Goal: Task Accomplishment & Management: Manage account settings

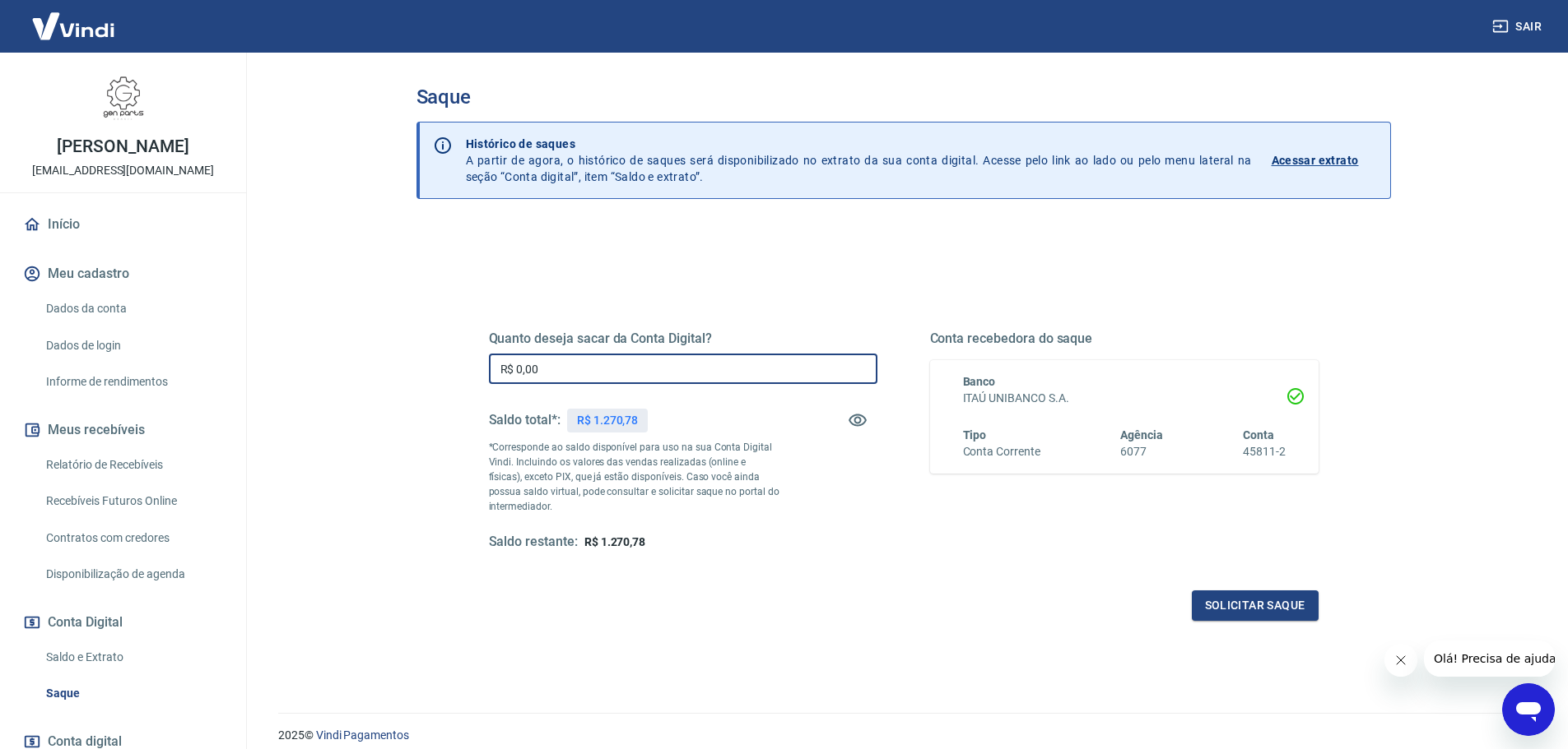
click at [590, 376] on input "R$ 0,00" at bounding box center [682, 368] width 388 height 30
type input "R$ 1.270,78"
click at [1248, 600] on button "Solicitar saque" at bounding box center [1254, 605] width 126 height 30
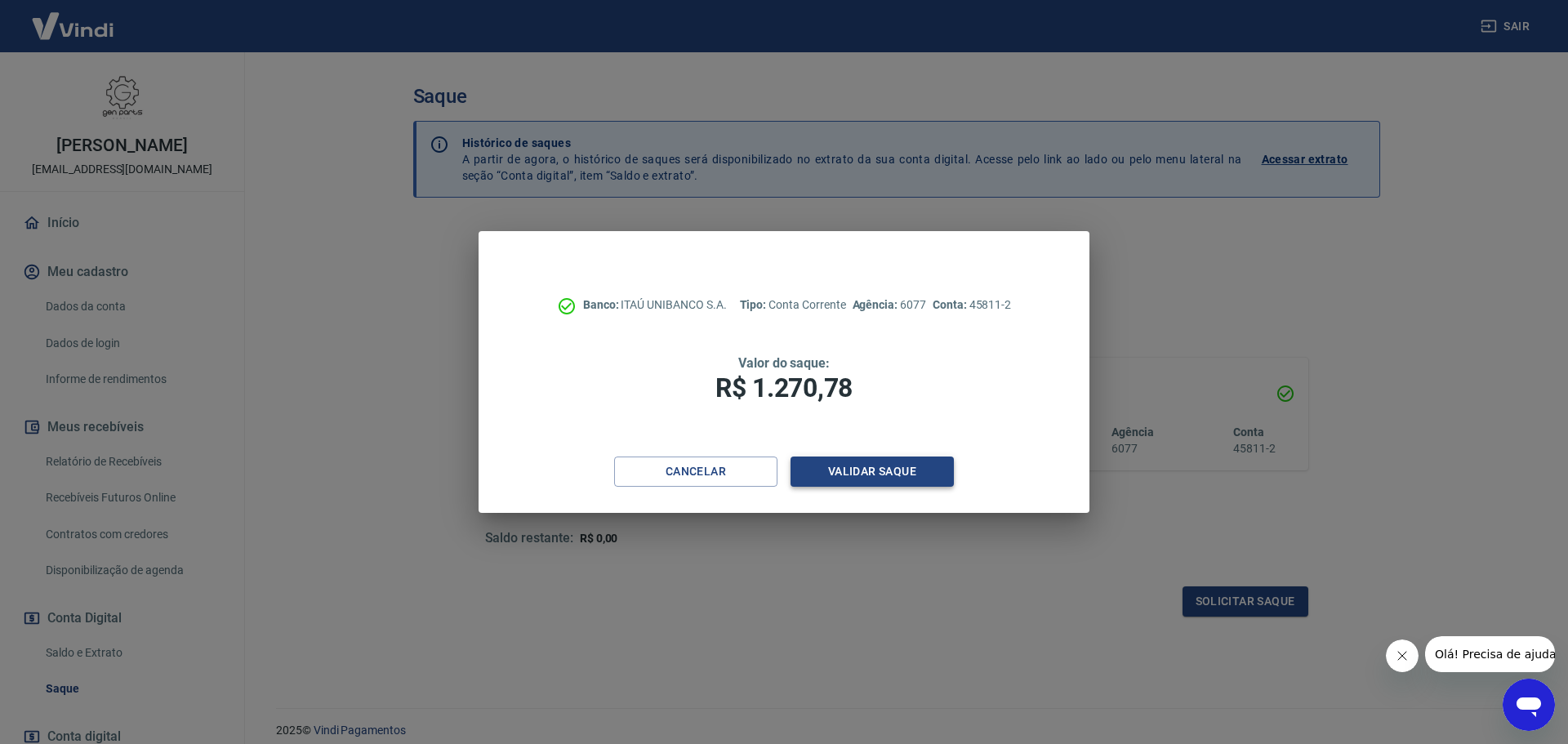
click at [833, 470] on button "Validar saque" at bounding box center [872, 471] width 163 height 30
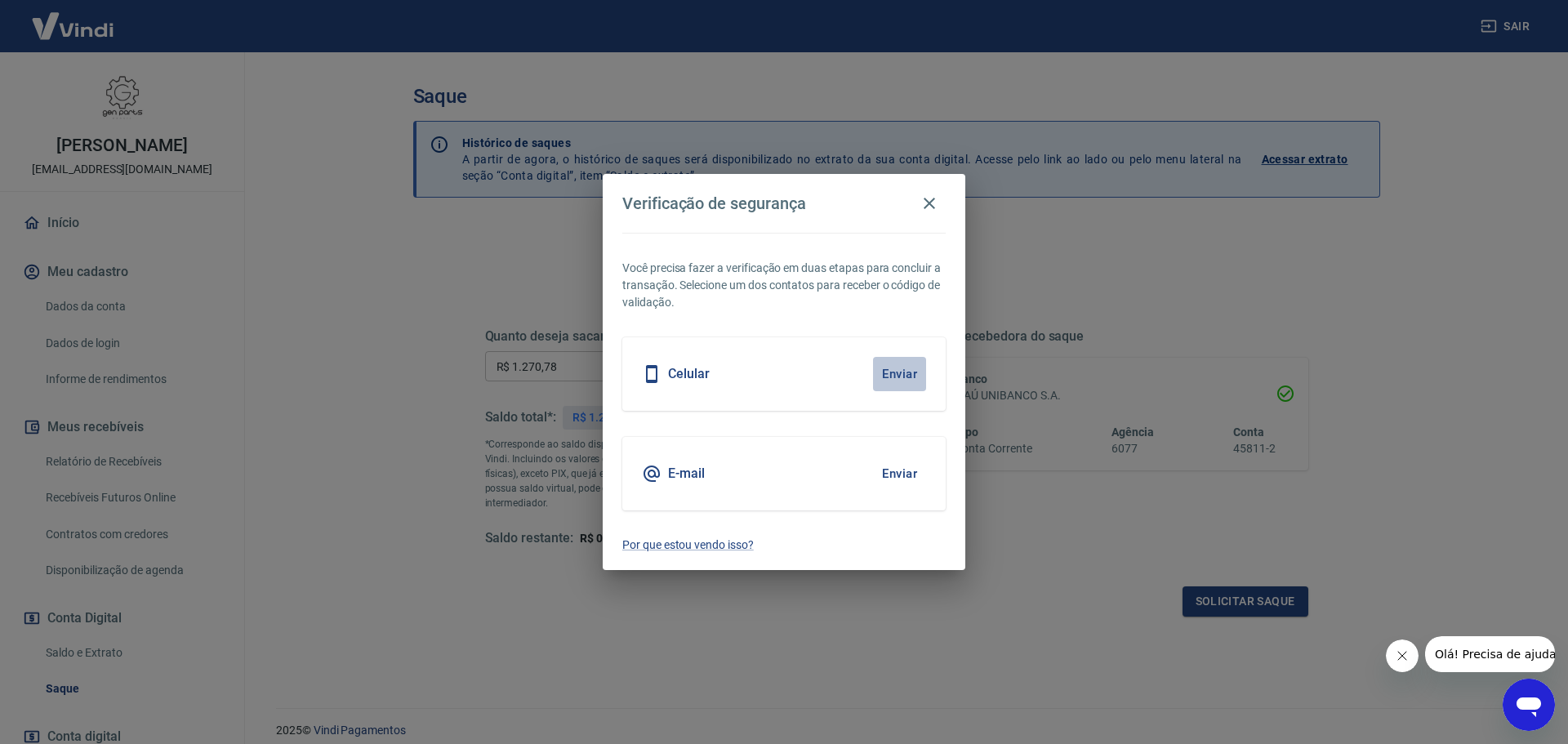
click at [904, 368] on button "Enviar" at bounding box center [899, 374] width 53 height 34
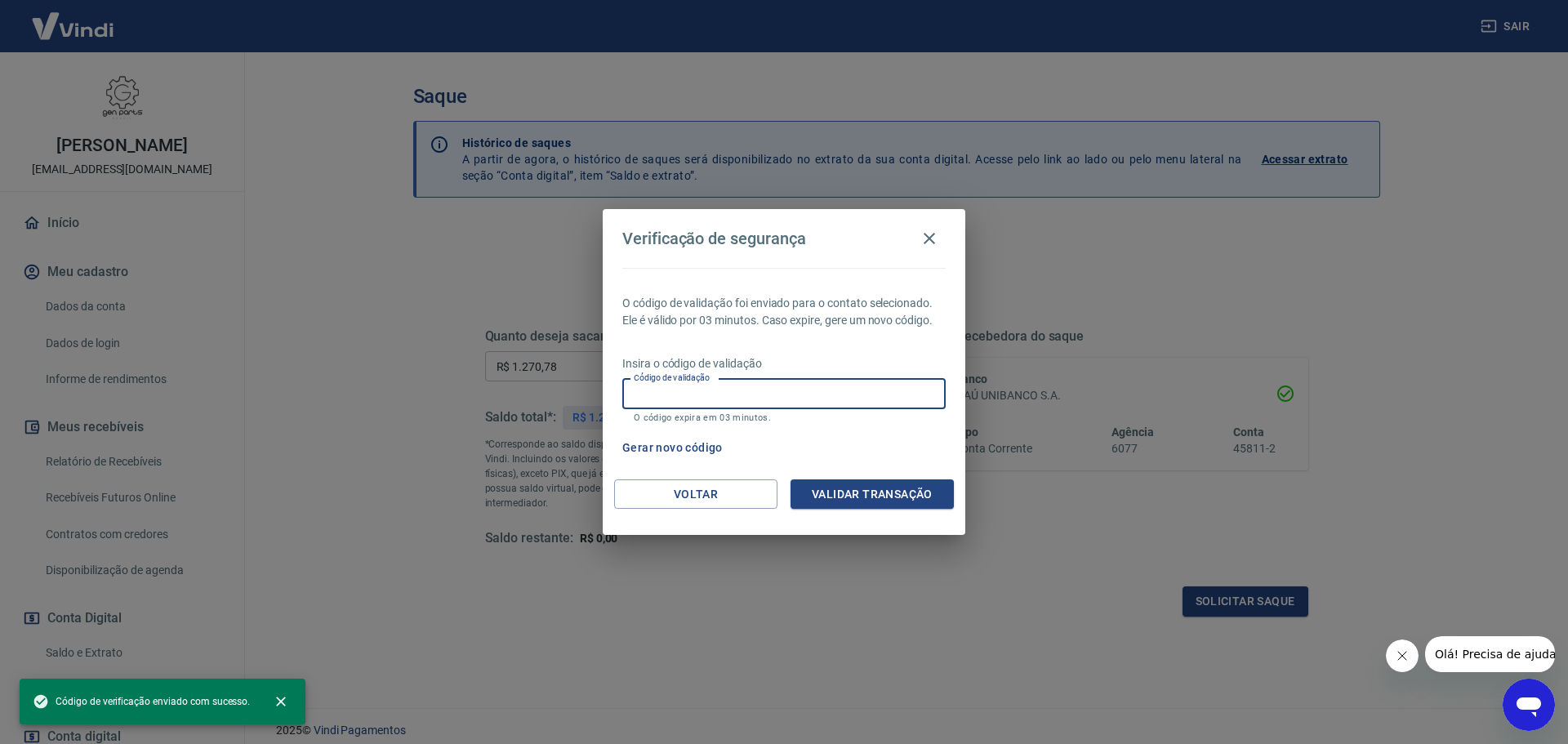
click at [711, 393] on input "Código de validação" at bounding box center [784, 394] width 323 height 30
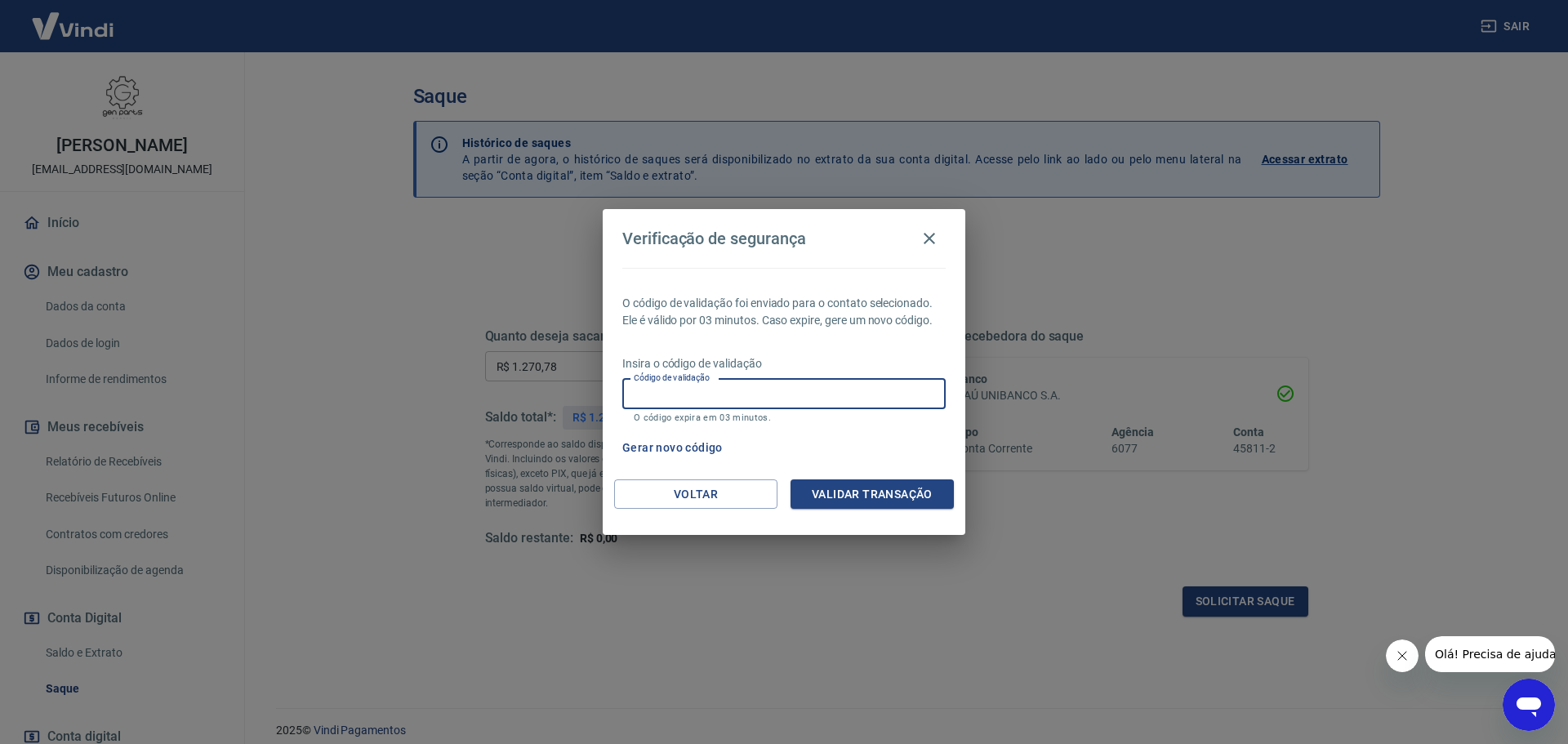
click at [728, 401] on input "Código de validação" at bounding box center [784, 394] width 323 height 30
type input "554774"
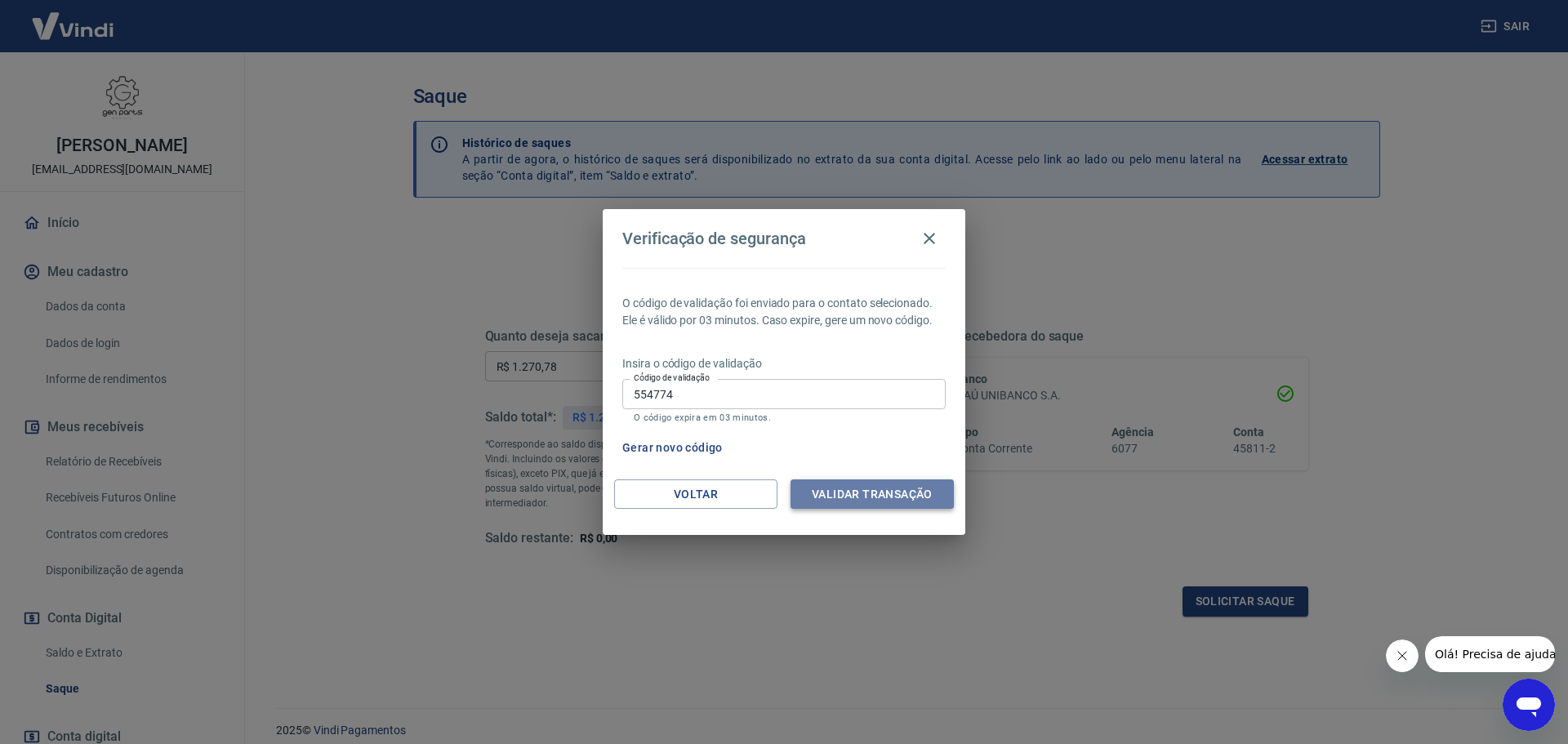
click at [914, 495] on button "Validar transação" at bounding box center [872, 494] width 163 height 30
